Goal: Task Accomplishment & Management: Complete application form

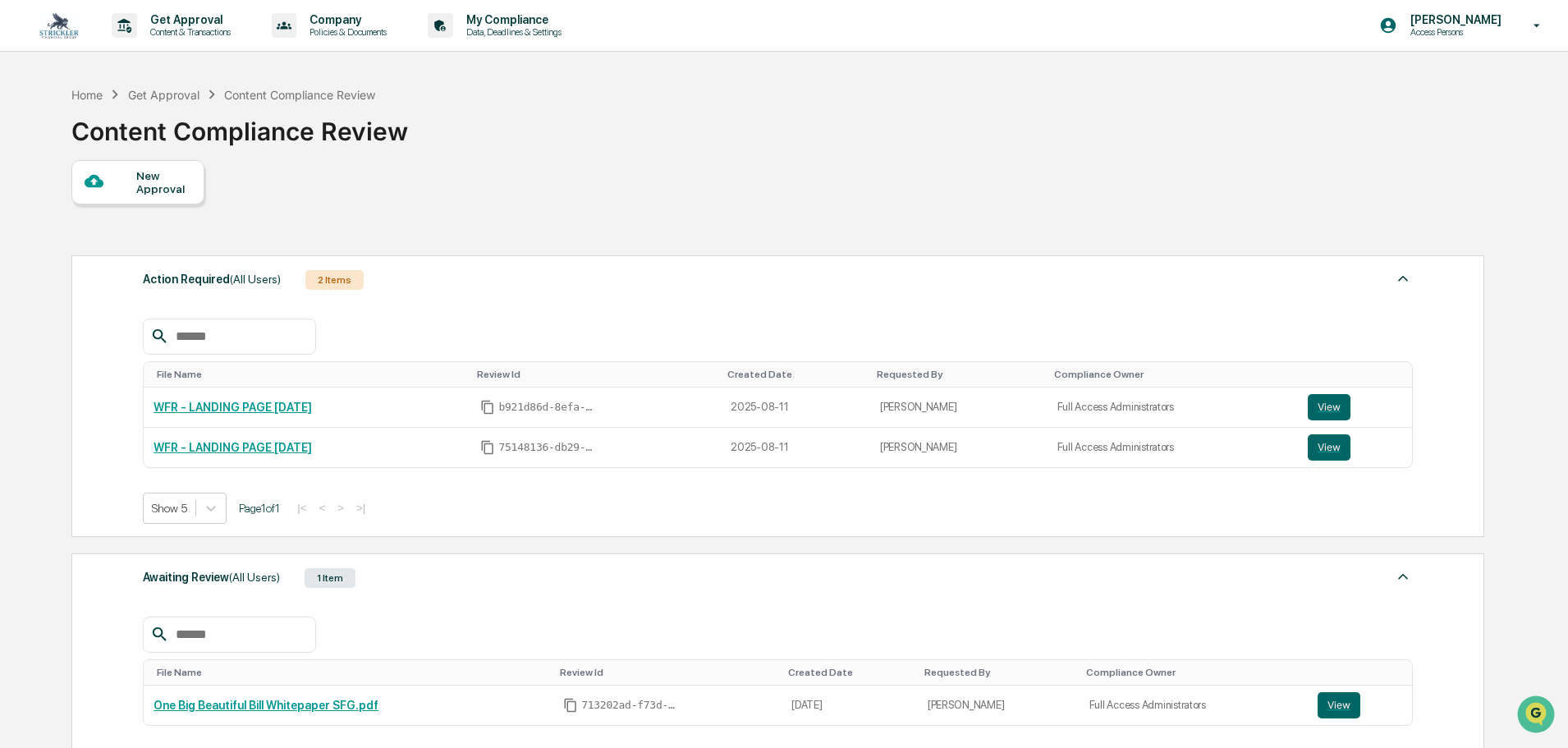
click at [54, 22] on img at bounding box center [59, 25] width 40 height 26
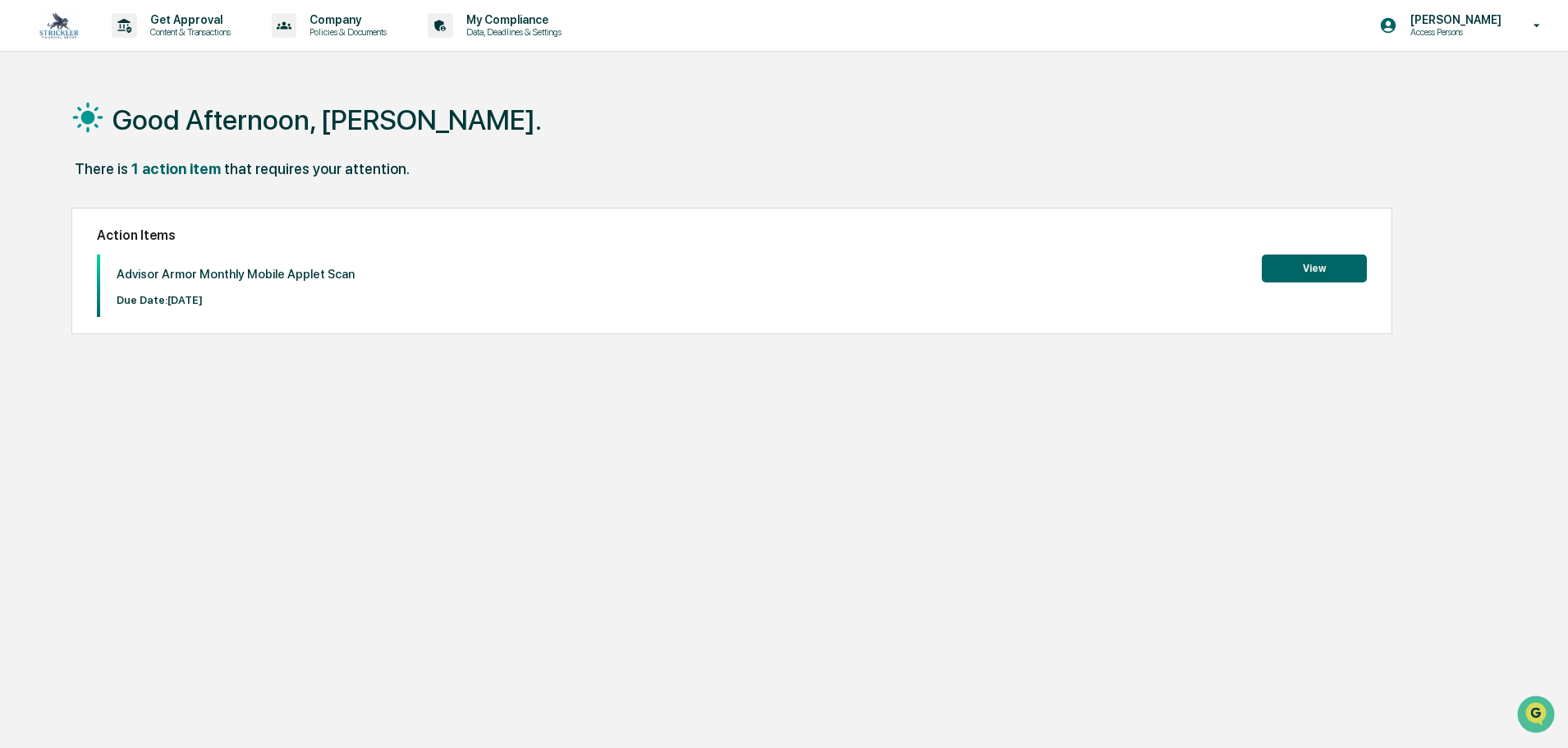
click at [1333, 258] on button "View" at bounding box center [1315, 269] width 105 height 28
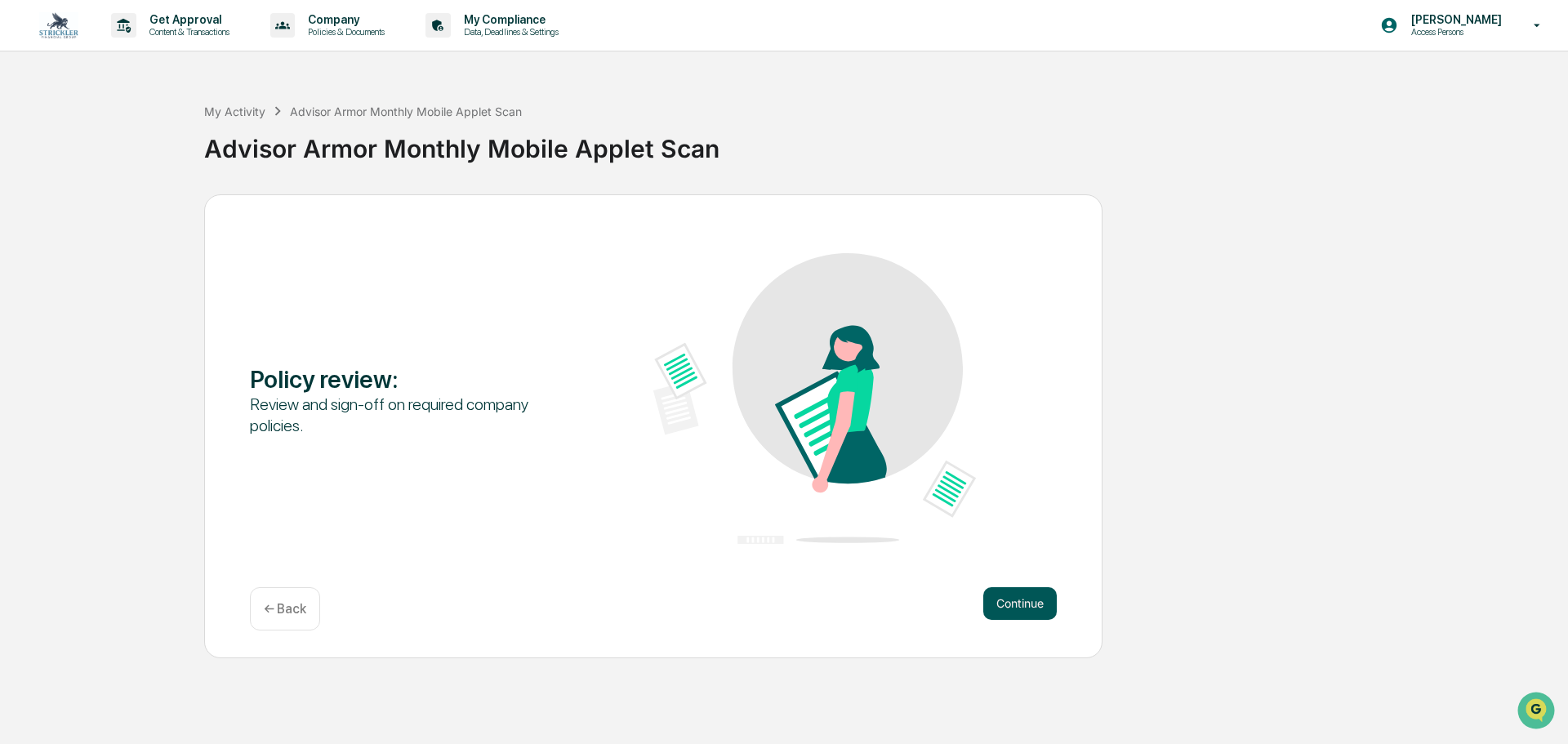
click at [1026, 620] on div "Continue ← Back" at bounding box center [653, 609] width 807 height 44
click at [1022, 605] on button "Continue" at bounding box center [1021, 603] width 73 height 32
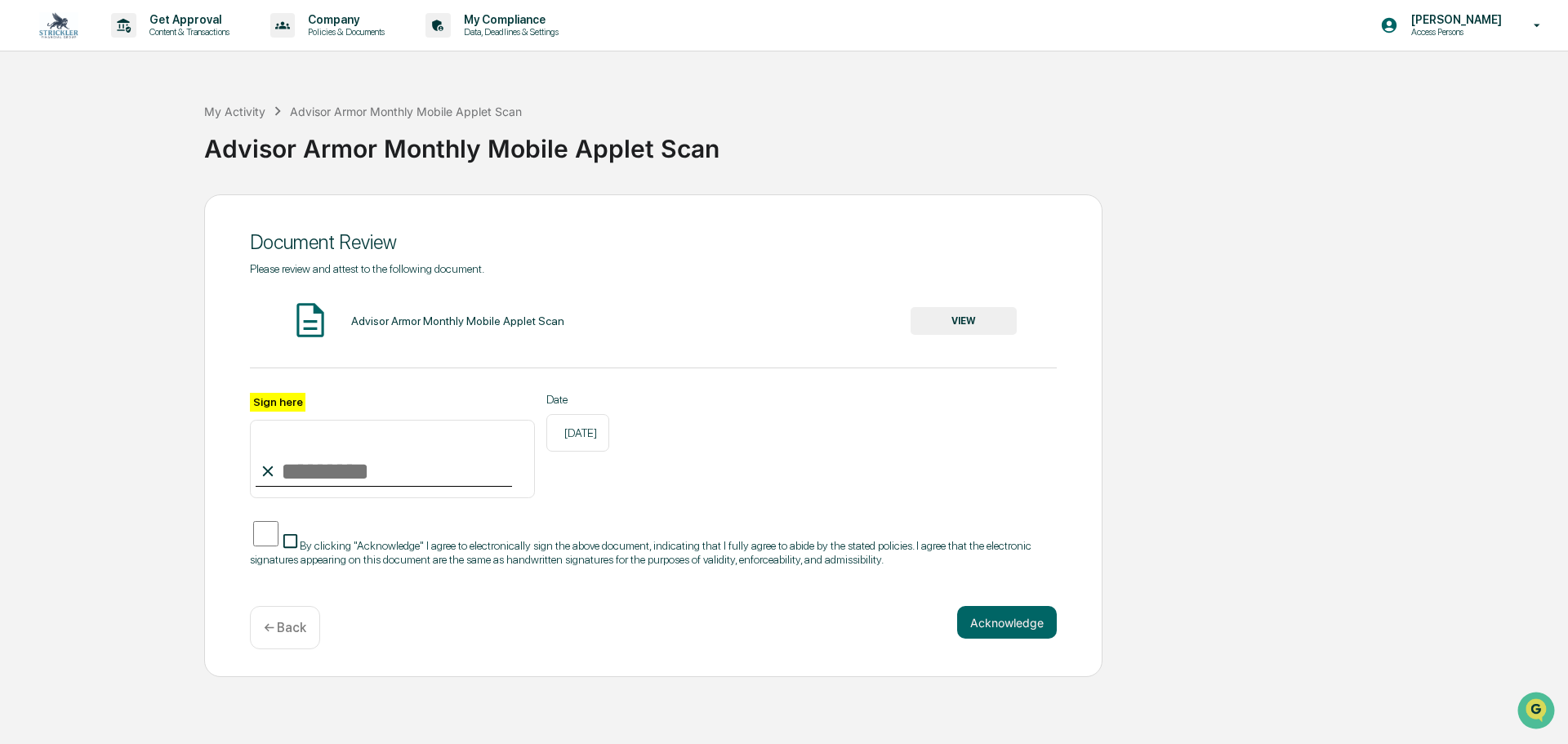
click at [344, 475] on input "Sign here" at bounding box center [393, 459] width 285 height 79
type input "*"
type input "**********"
click at [687, 499] on div "**********" at bounding box center [653, 445] width 807 height 106
click at [1001, 626] on button "Acknowledge" at bounding box center [1007, 622] width 100 height 32
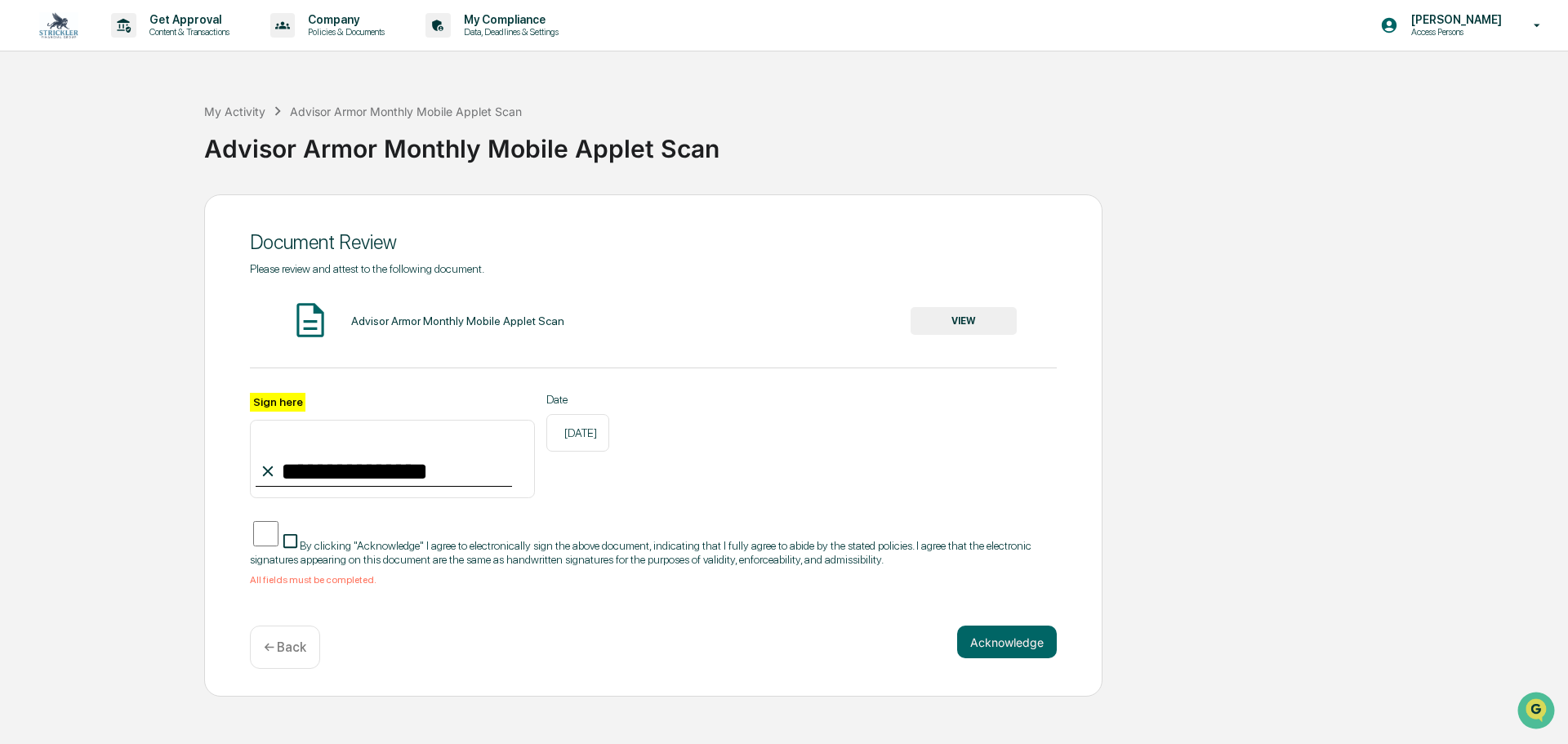
click at [267, 543] on span "By clicking "Acknowledge" I agree to electronically sign the above document, in…" at bounding box center [641, 553] width 782 height 26
click at [992, 644] on button "Acknowledge" at bounding box center [1007, 641] width 100 height 32
click at [991, 644] on button "Acknowledge" at bounding box center [1007, 641] width 100 height 32
click at [937, 326] on button "VIEW" at bounding box center [963, 321] width 106 height 28
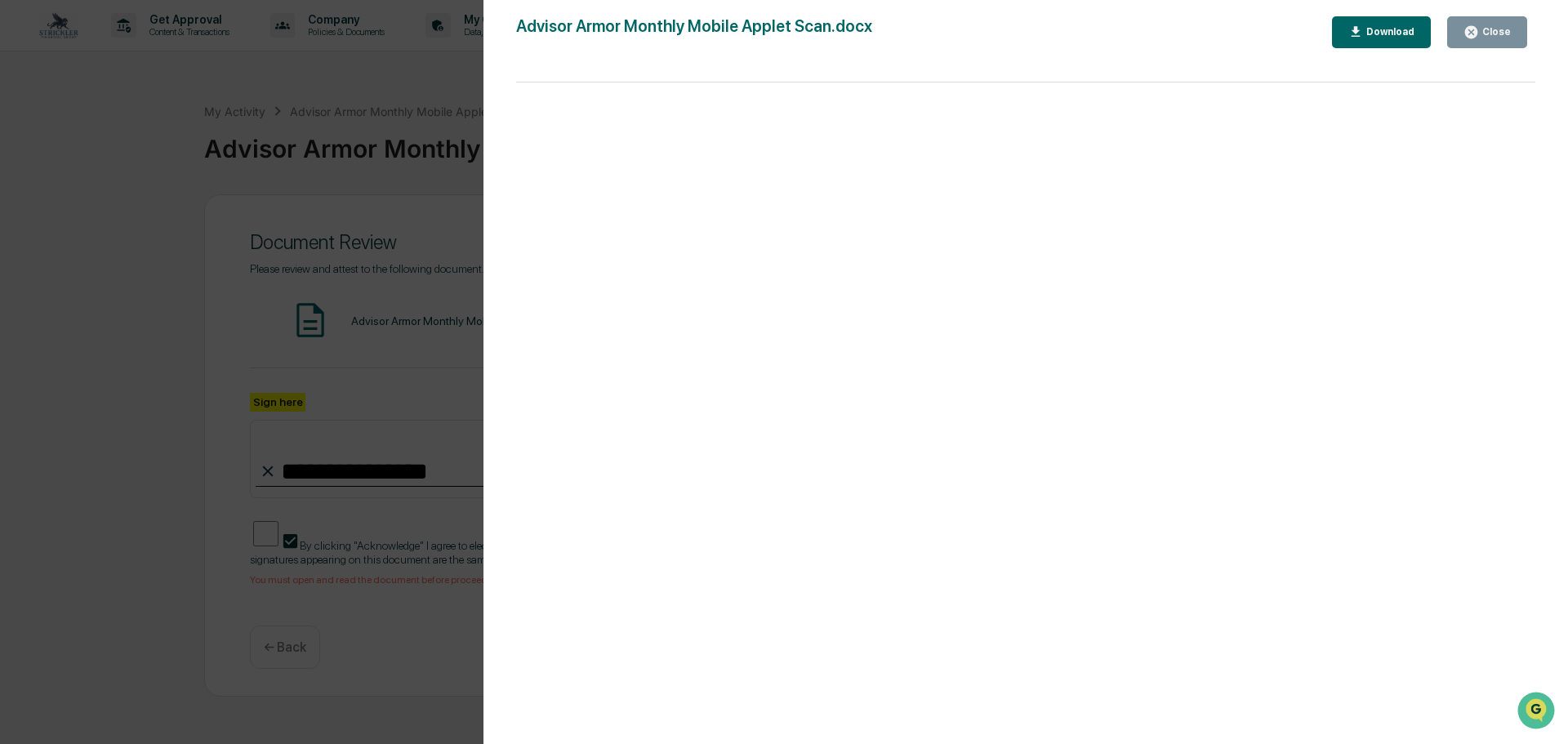
click at [1490, 33] on div "Close" at bounding box center [1495, 31] width 31 height 11
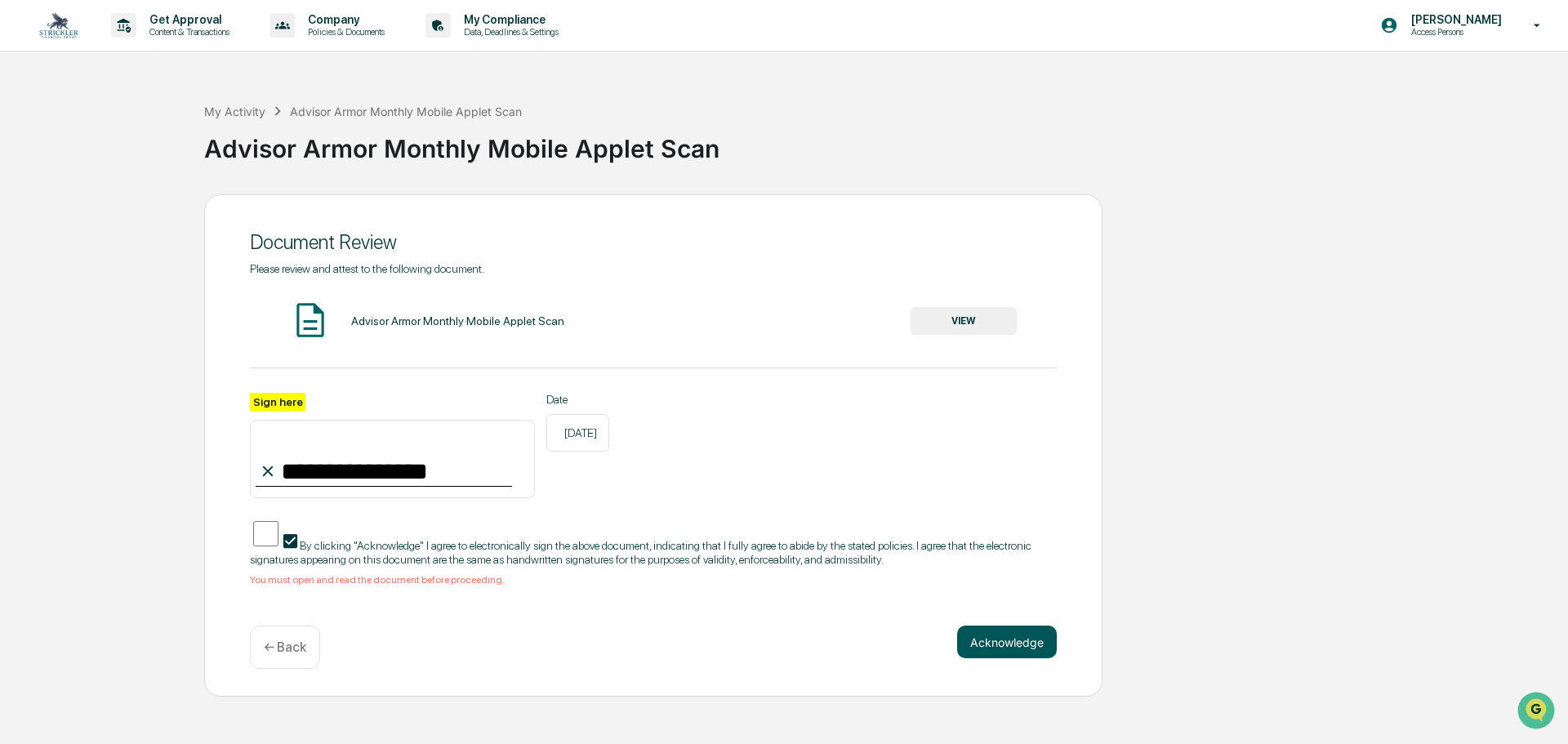
click at [975, 650] on button "Acknowledge" at bounding box center [1007, 641] width 100 height 32
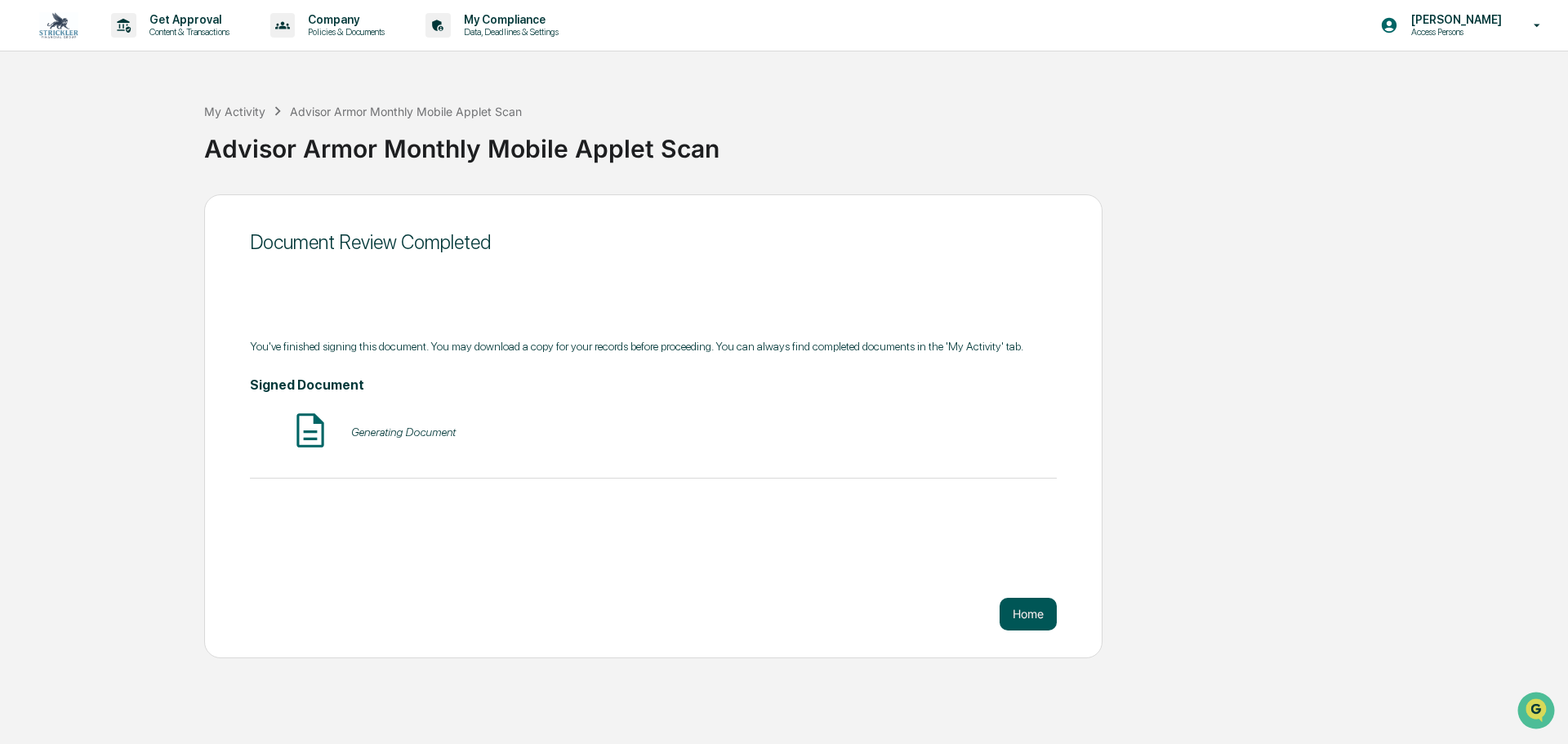
click at [1007, 612] on button "Home" at bounding box center [1028, 614] width 57 height 32
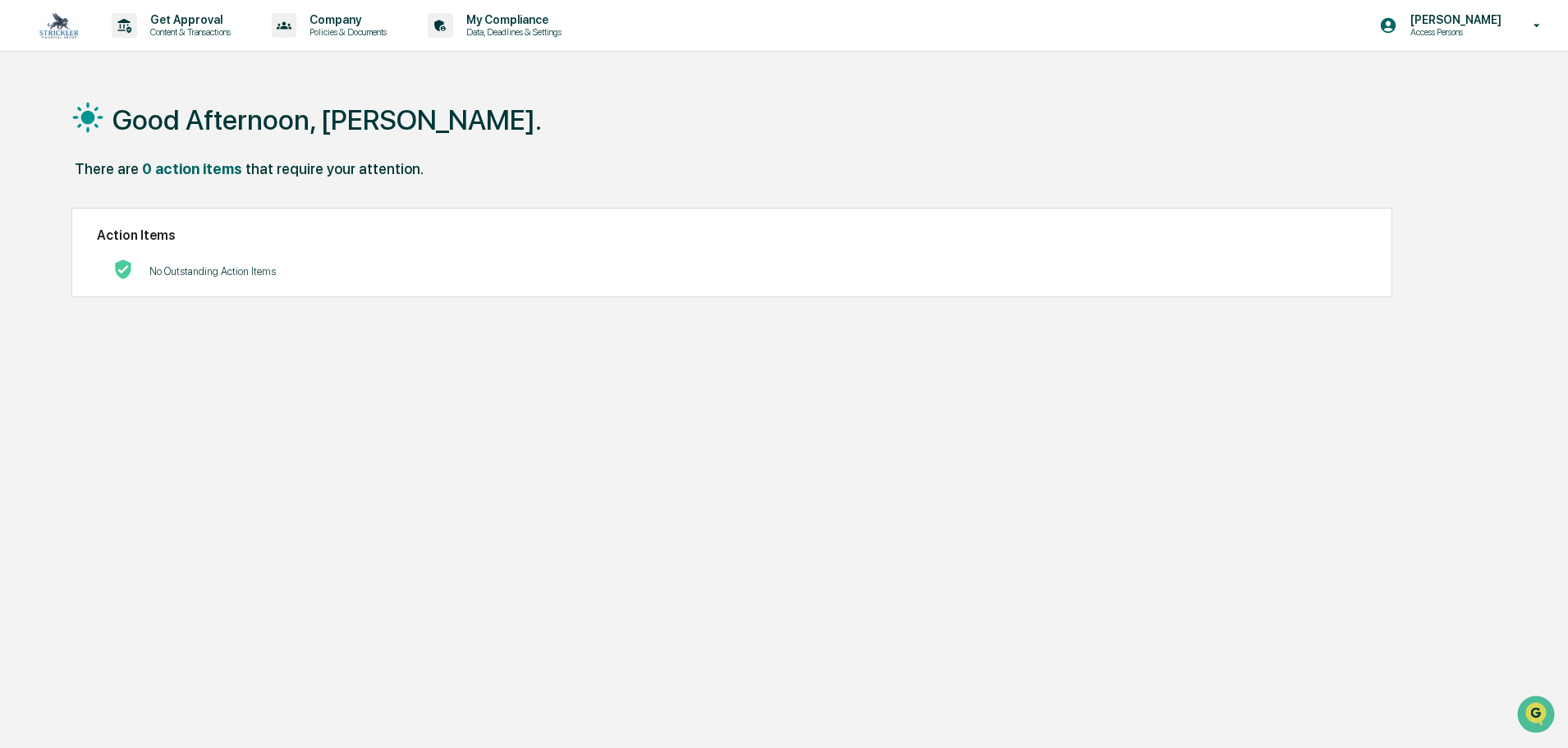
click at [62, 25] on img at bounding box center [59, 25] width 40 height 26
